Goal: Transaction & Acquisition: Purchase product/service

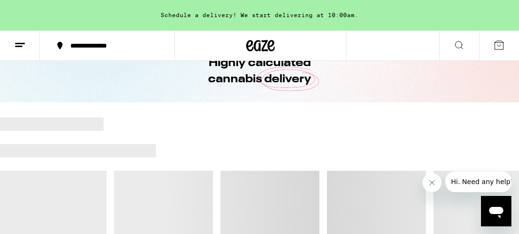
scroll to position [48, 0]
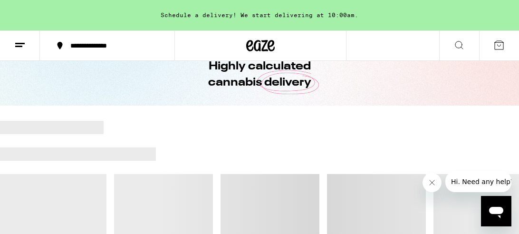
click at [435, 183] on icon "Close message from company" at bounding box center [432, 183] width 8 height 8
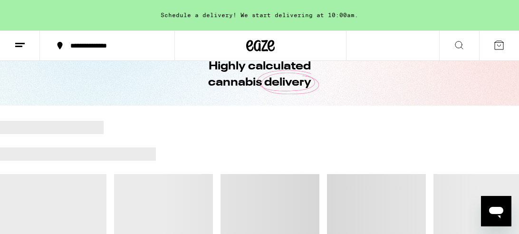
scroll to position [0, 0]
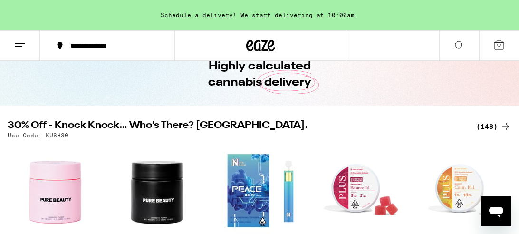
click at [490, 126] on div "(148)" at bounding box center [493, 126] width 35 height 11
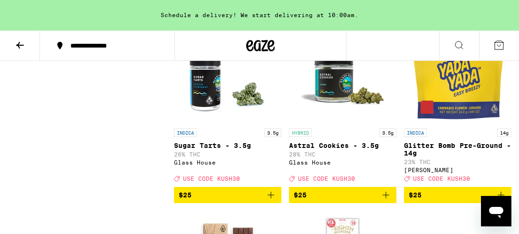
scroll to position [6467, 0]
